Goal: Task Accomplishment & Management: Use online tool/utility

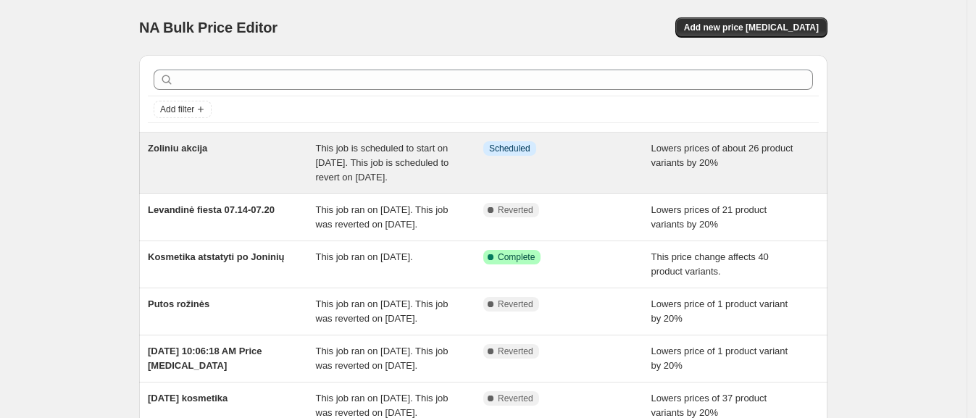
click at [203, 185] on div "Zoliniu akcija" at bounding box center [232, 162] width 168 height 43
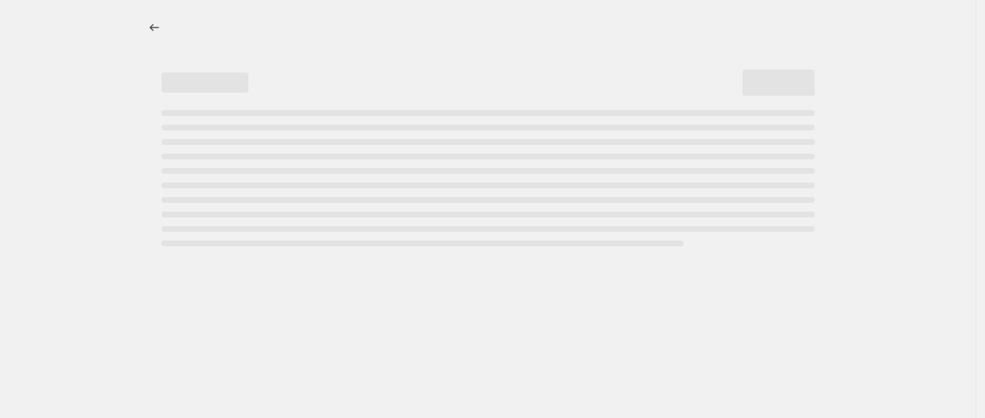
select select "percentage"
